Goal: Information Seeking & Learning: Learn about a topic

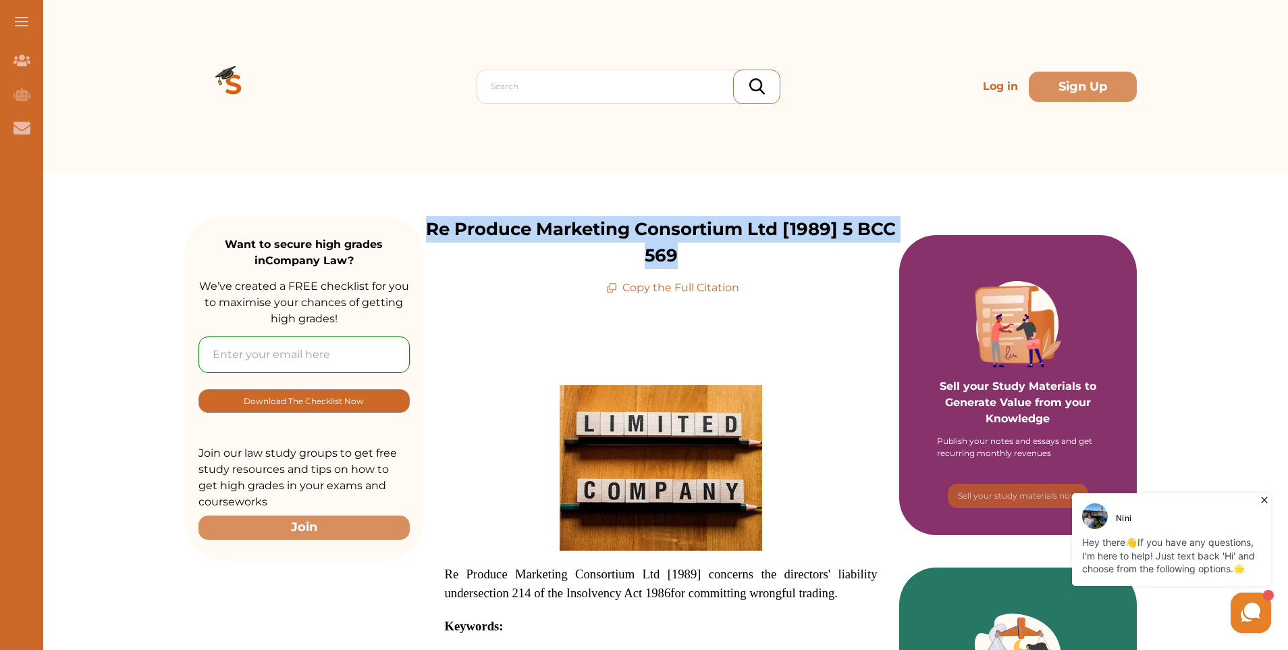
drag, startPoint x: 429, startPoint y: 226, endPoint x: 895, endPoint y: 242, distance: 465.6
click at [895, 242] on p "Re Produce Marketing Consortium Ltd [1989] 5 BCC 569" at bounding box center [661, 242] width 476 height 53
copy p "Re Produce Marketing Consortium Ltd [1989] 5 BCC 569"
click at [719, 251] on p "Re Produce Marketing Consortium Ltd [1989] 5 BCC 569" at bounding box center [661, 242] width 476 height 53
drag, startPoint x: 691, startPoint y: 256, endPoint x: 429, endPoint y: 228, distance: 263.5
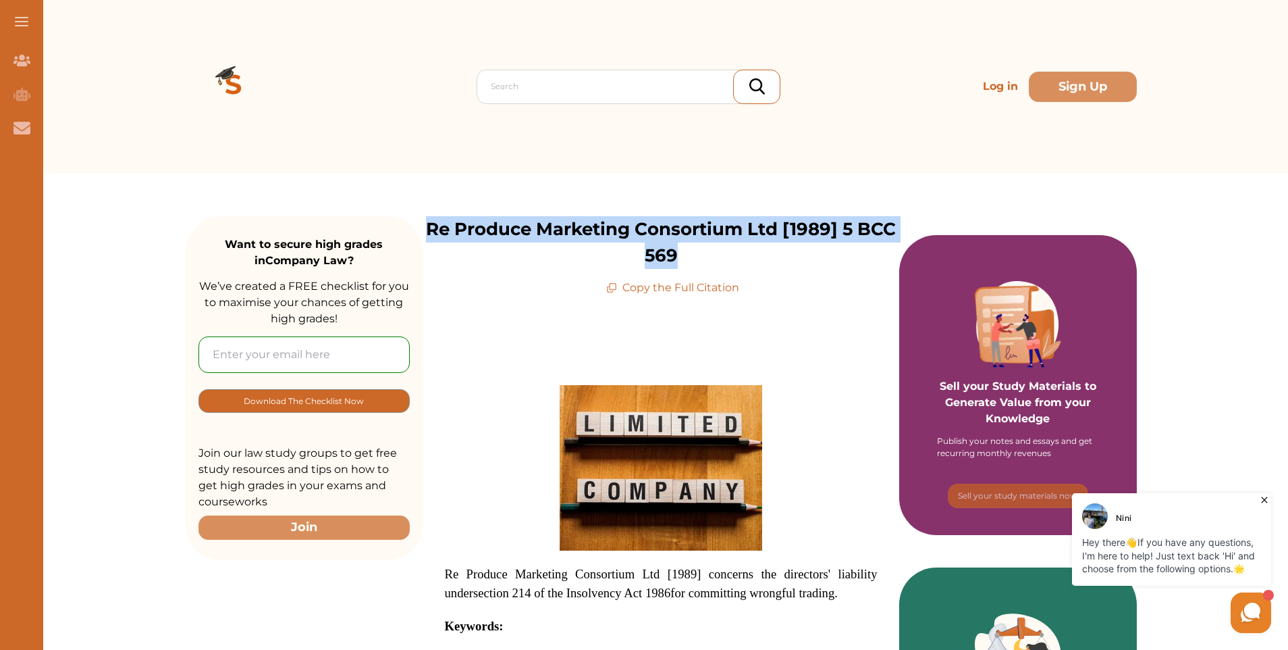
click at [429, 228] on p "Re Produce Marketing Consortium Ltd [1989] 5 BCC 569" at bounding box center [661, 242] width 476 height 53
copy p "Re Produce Marketing Consortium Ltd [1989] 5 BCC 569"
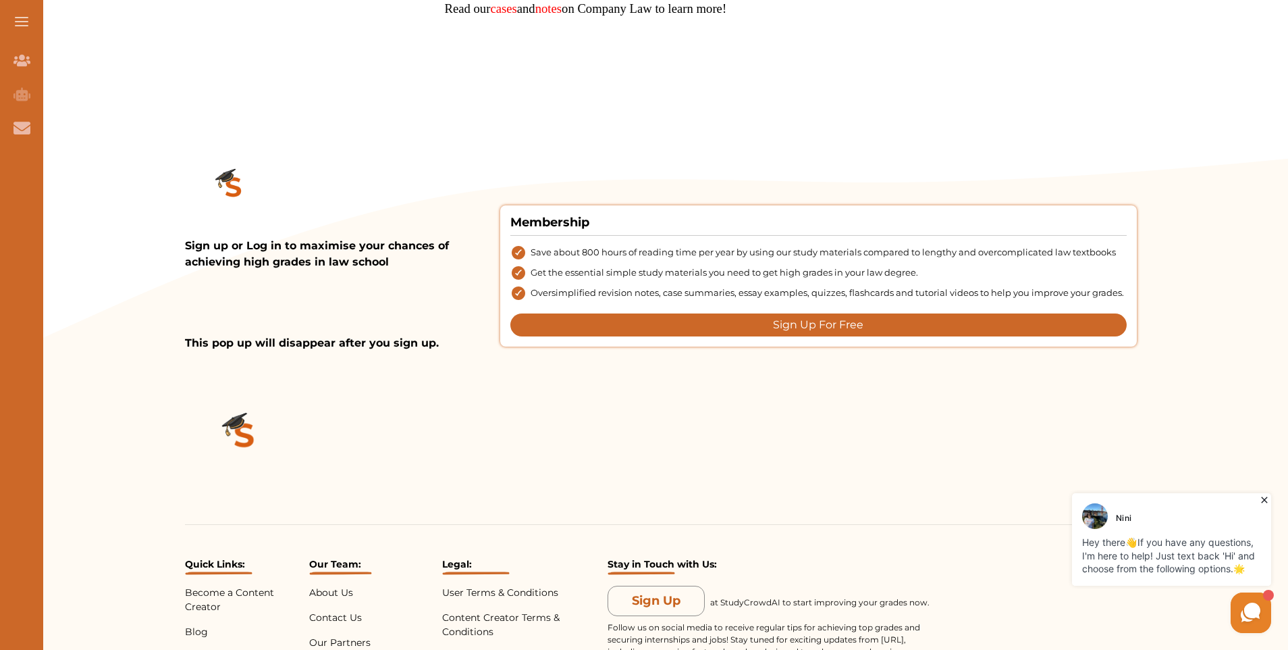
scroll to position [1440, 0]
